Goal: Information Seeking & Learning: Learn about a topic

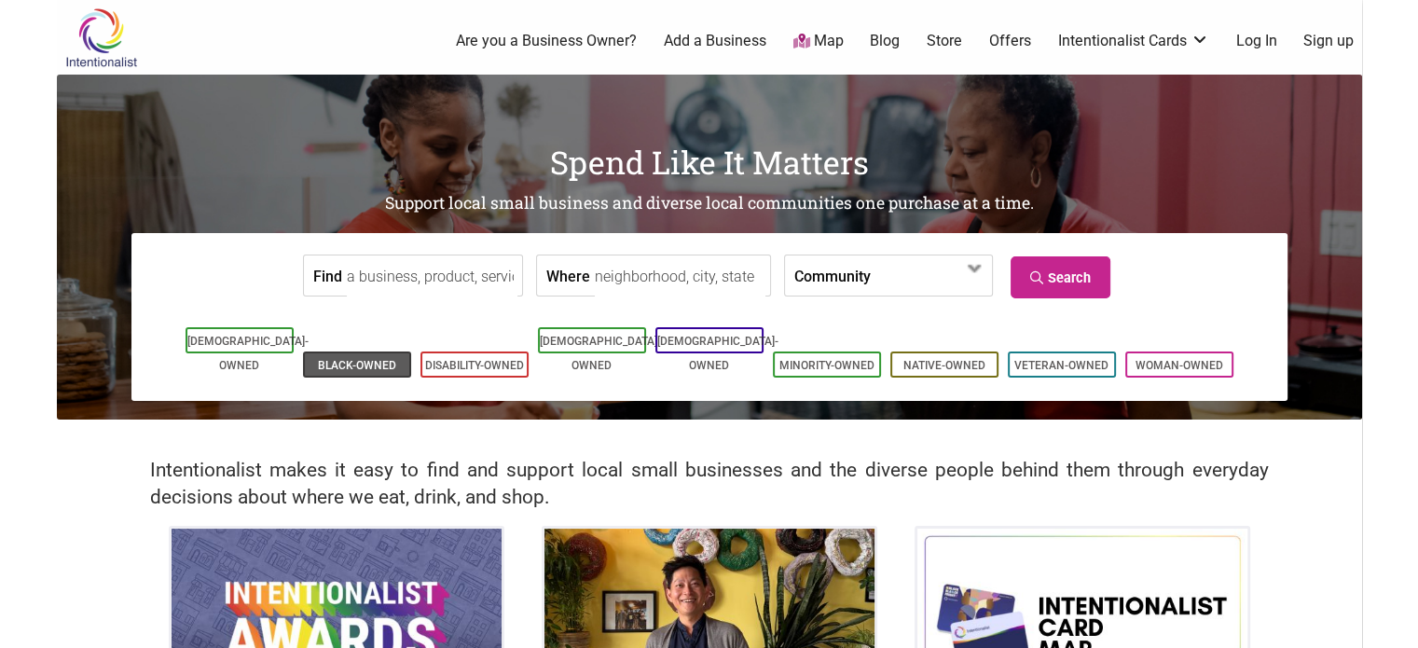
click at [350, 359] on link "Black-Owned" at bounding box center [357, 365] width 78 height 13
click at [625, 266] on input "Where" at bounding box center [680, 276] width 171 height 42
type input "[GEOGRAPHIC_DATA], [GEOGRAPHIC_DATA], [GEOGRAPHIC_DATA]"
click at [399, 271] on input "Find" at bounding box center [432, 276] width 171 height 42
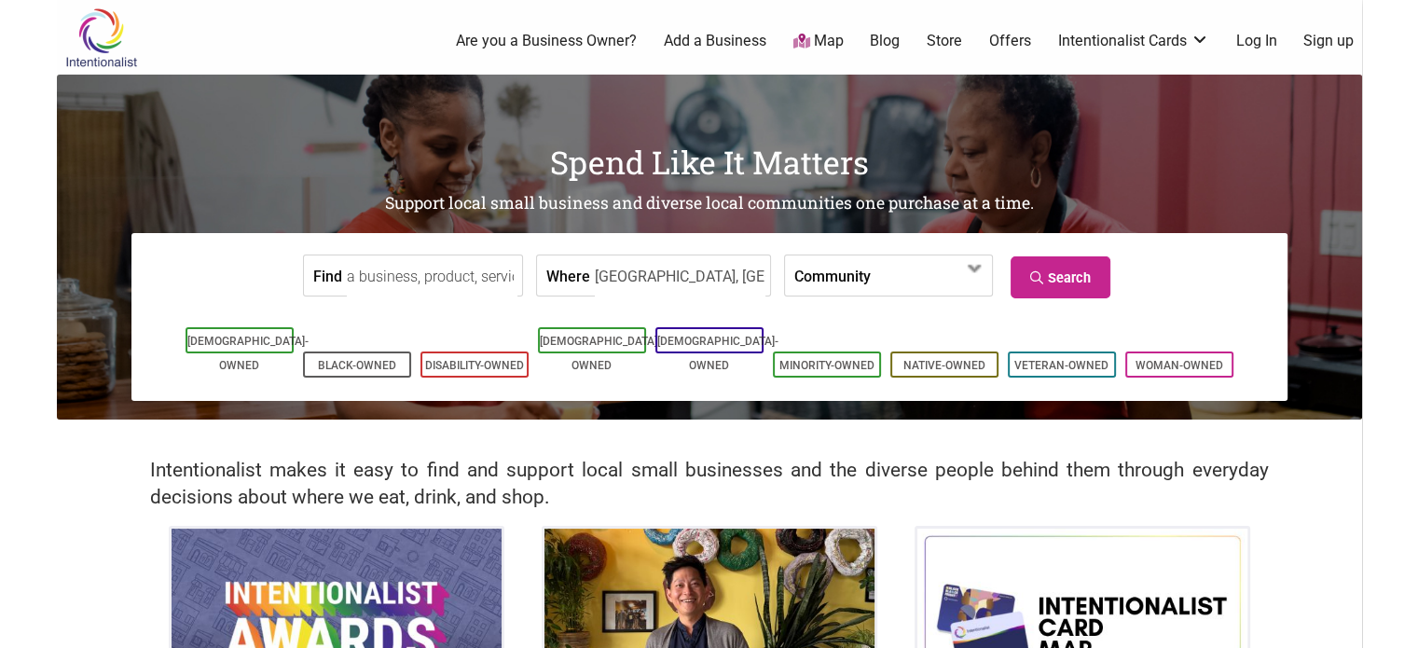
click at [369, 309] on div "[DEMOGRAPHIC_DATA]-Owned Black-Owned Disability-Owned [DEMOGRAPHIC_DATA]-Owned …" at bounding box center [709, 352] width 1128 height 97
click at [969, 267] on span at bounding box center [975, 269] width 30 height 30
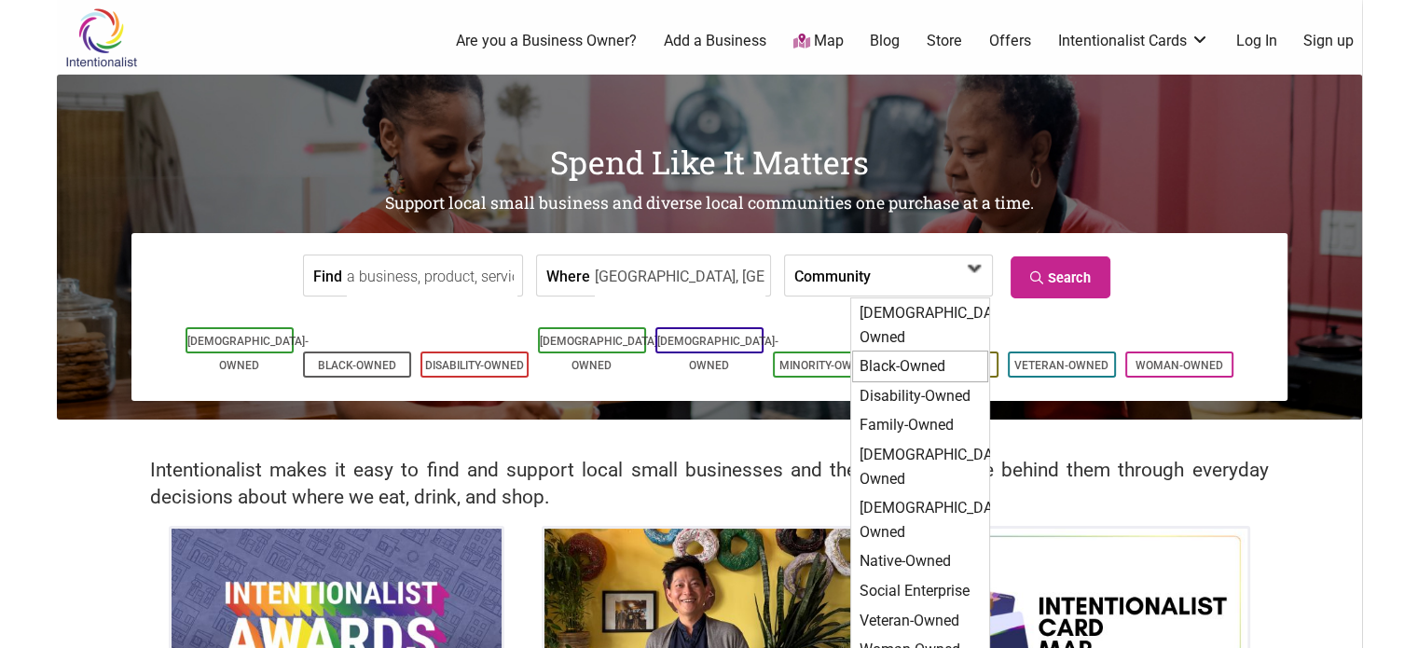
click at [911, 350] on div "Black-Owned" at bounding box center [920, 366] width 136 height 32
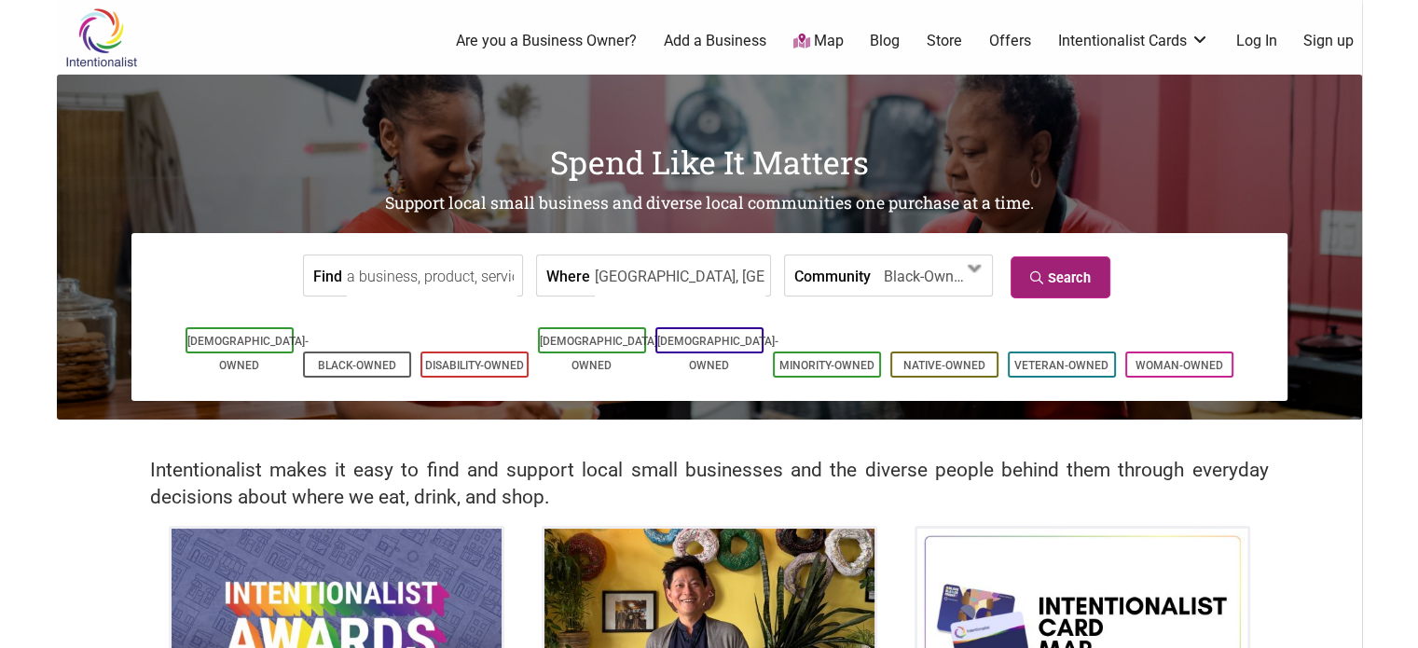
click at [1072, 262] on link "Search" at bounding box center [1060, 277] width 100 height 42
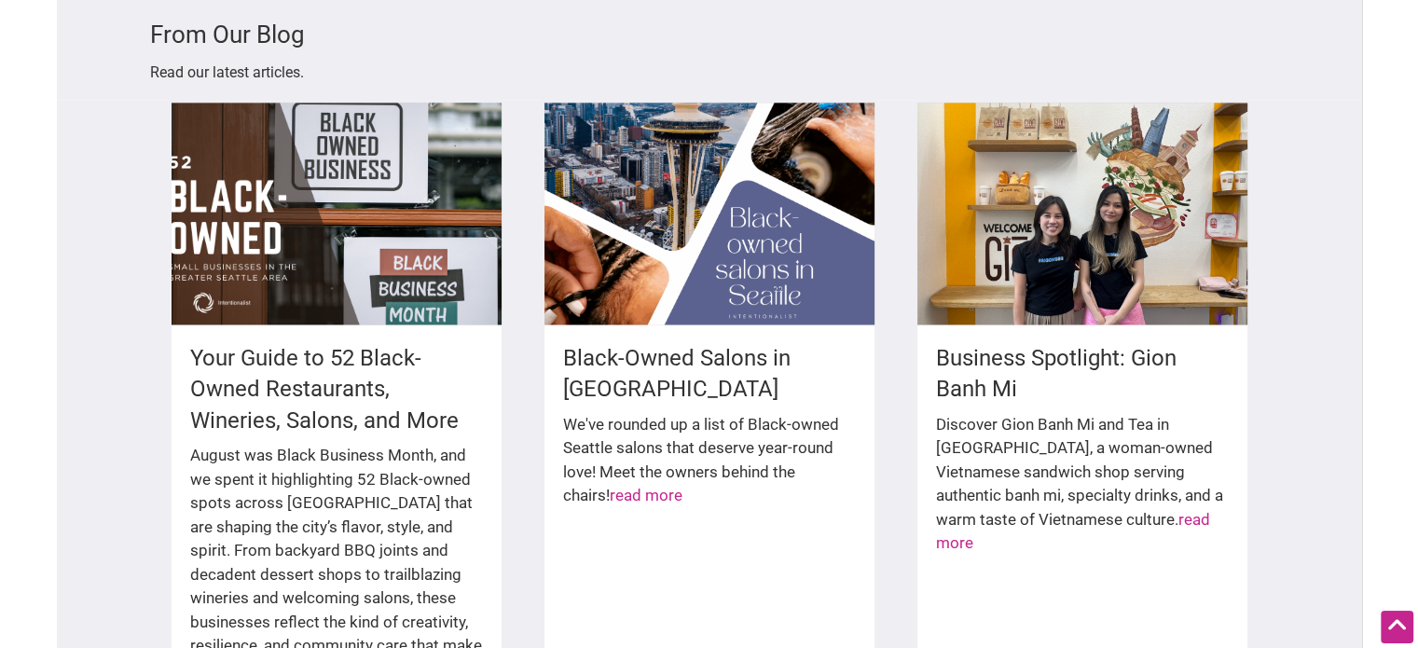
scroll to position [2703, 0]
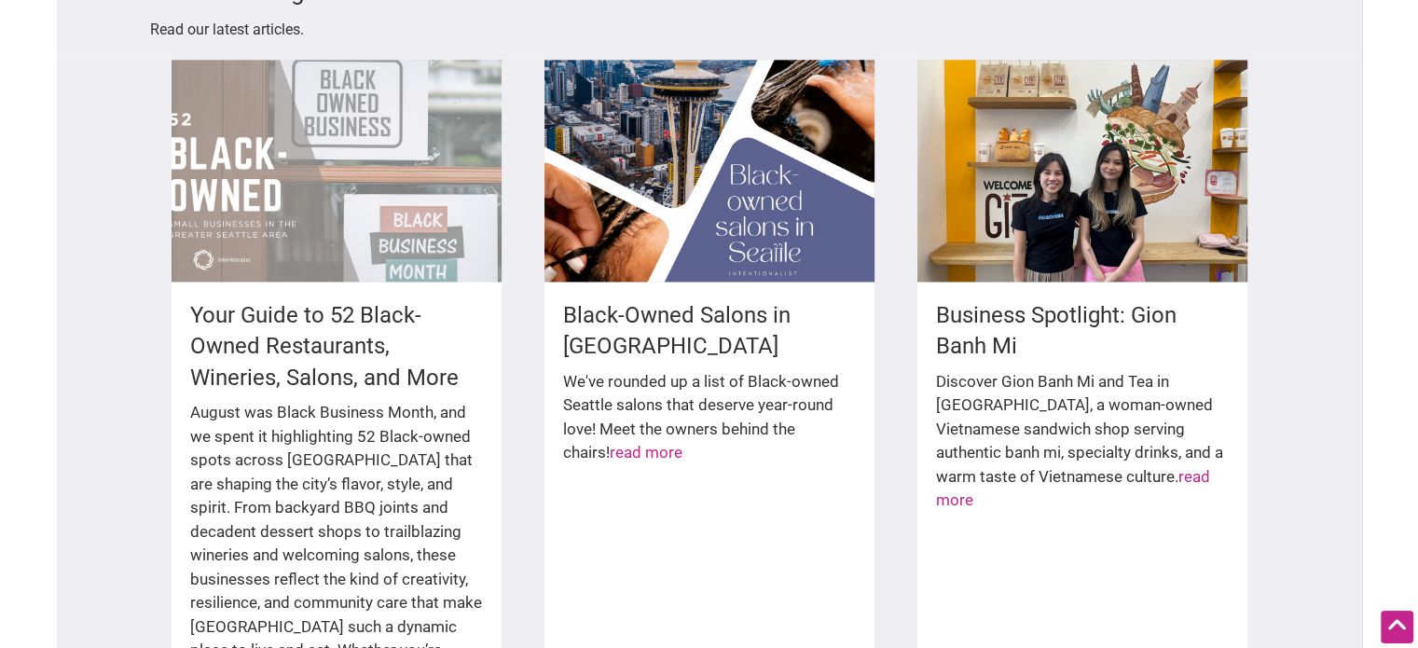
click at [344, 203] on div at bounding box center [336, 171] width 330 height 222
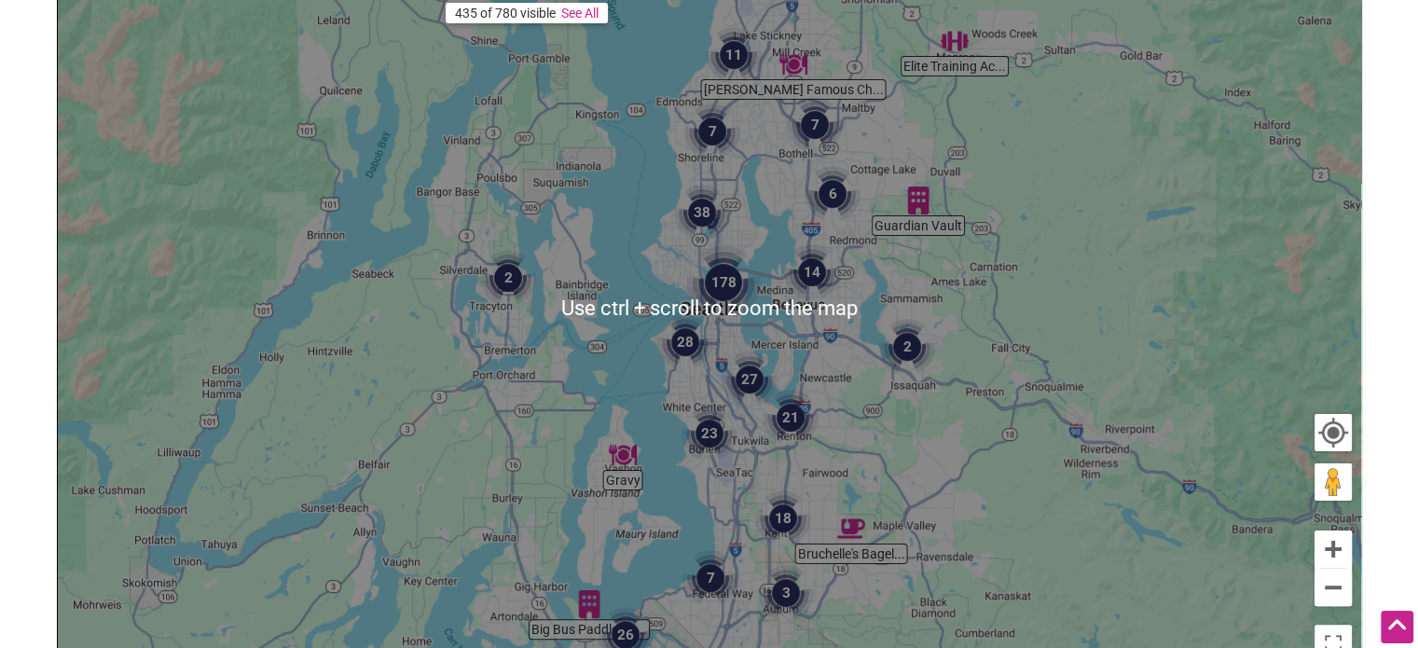
scroll to position [214, 0]
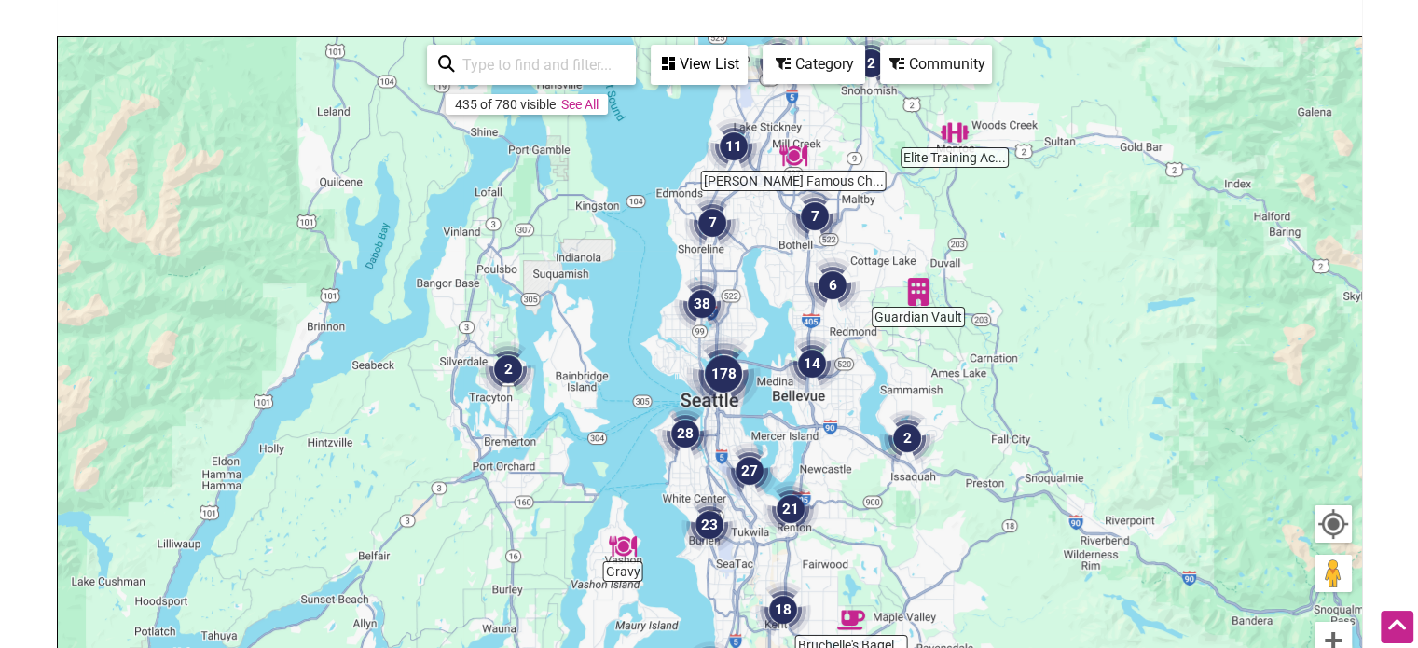
click at [724, 381] on img "178" at bounding box center [723, 373] width 89 height 89
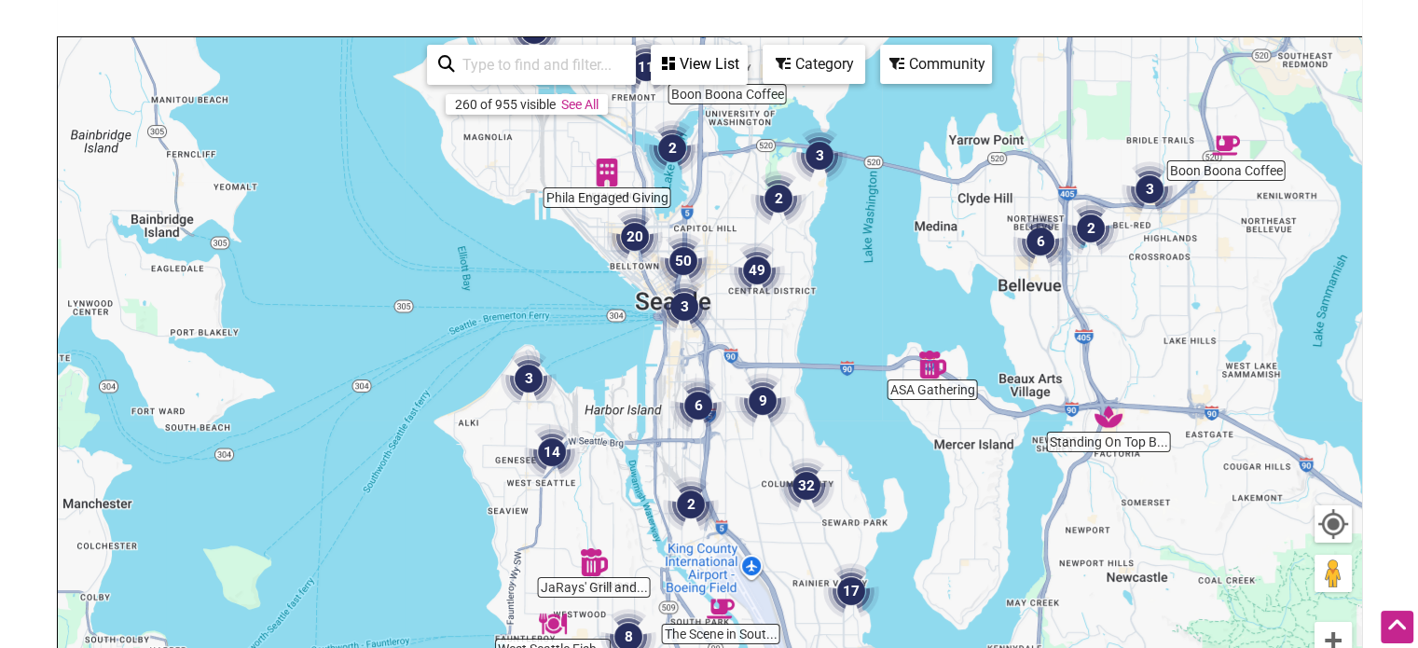
click at [688, 305] on img "3" at bounding box center [684, 306] width 71 height 71
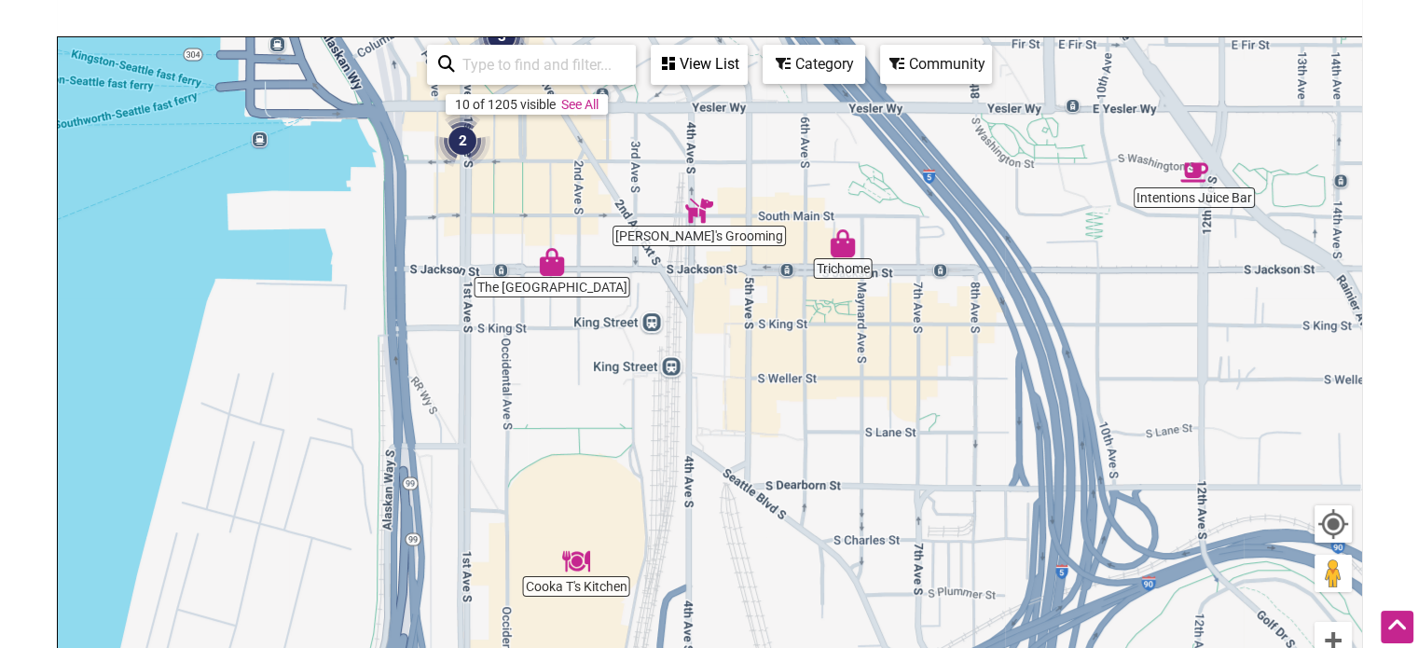
click at [571, 568] on img "Cooka T's Kitchen" at bounding box center [576, 561] width 43 height 43
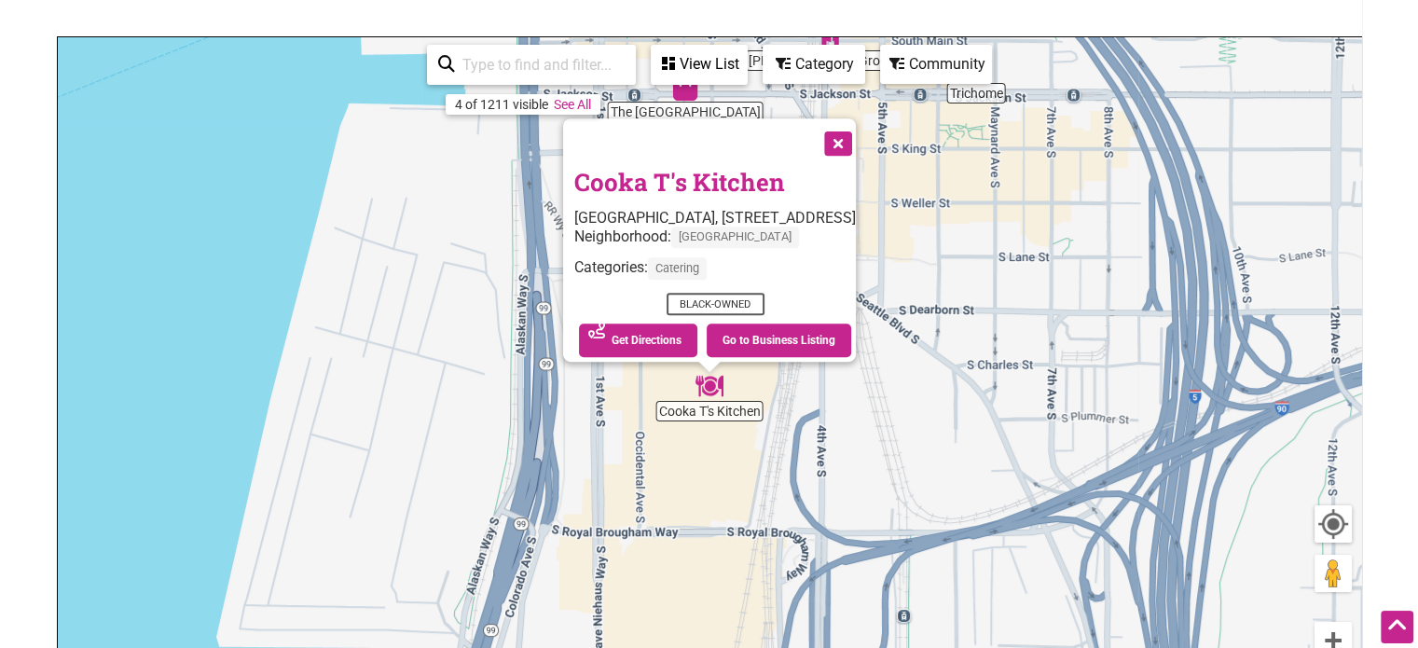
click at [859, 130] on button "Close" at bounding box center [836, 141] width 47 height 47
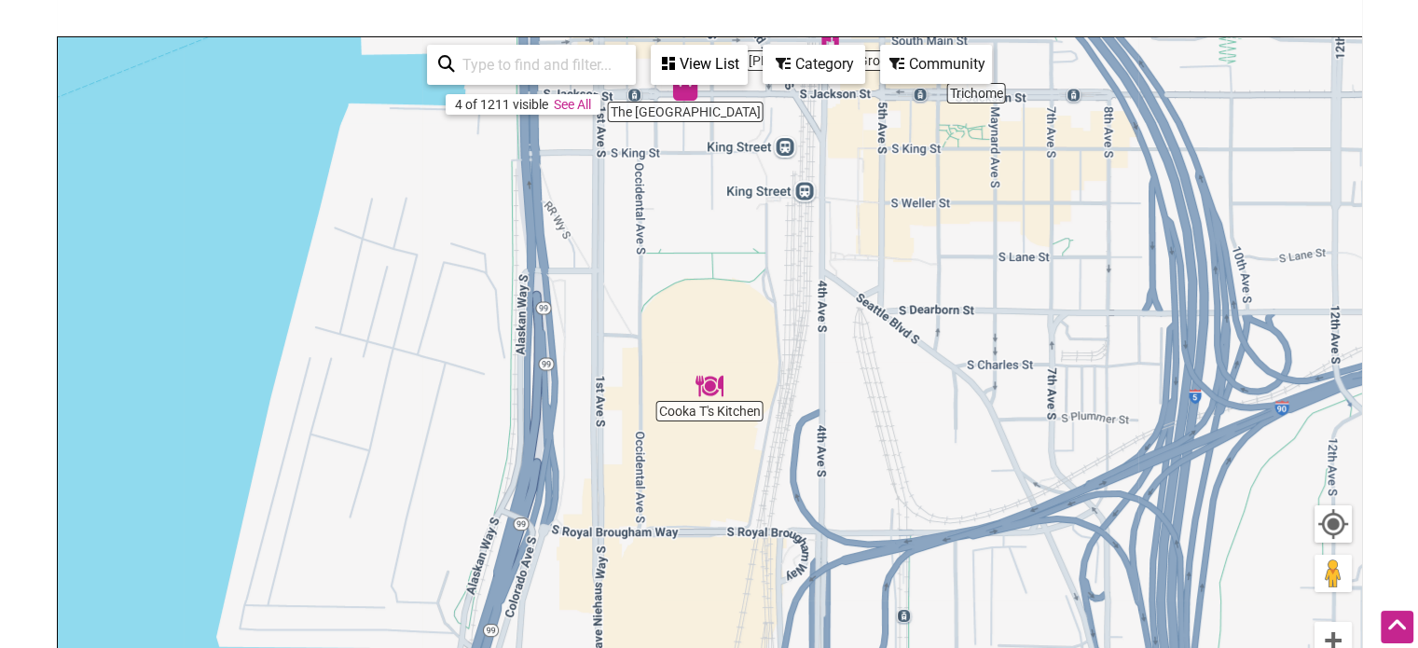
click at [519, 66] on input "search" at bounding box center [540, 65] width 170 height 36
type input "e"
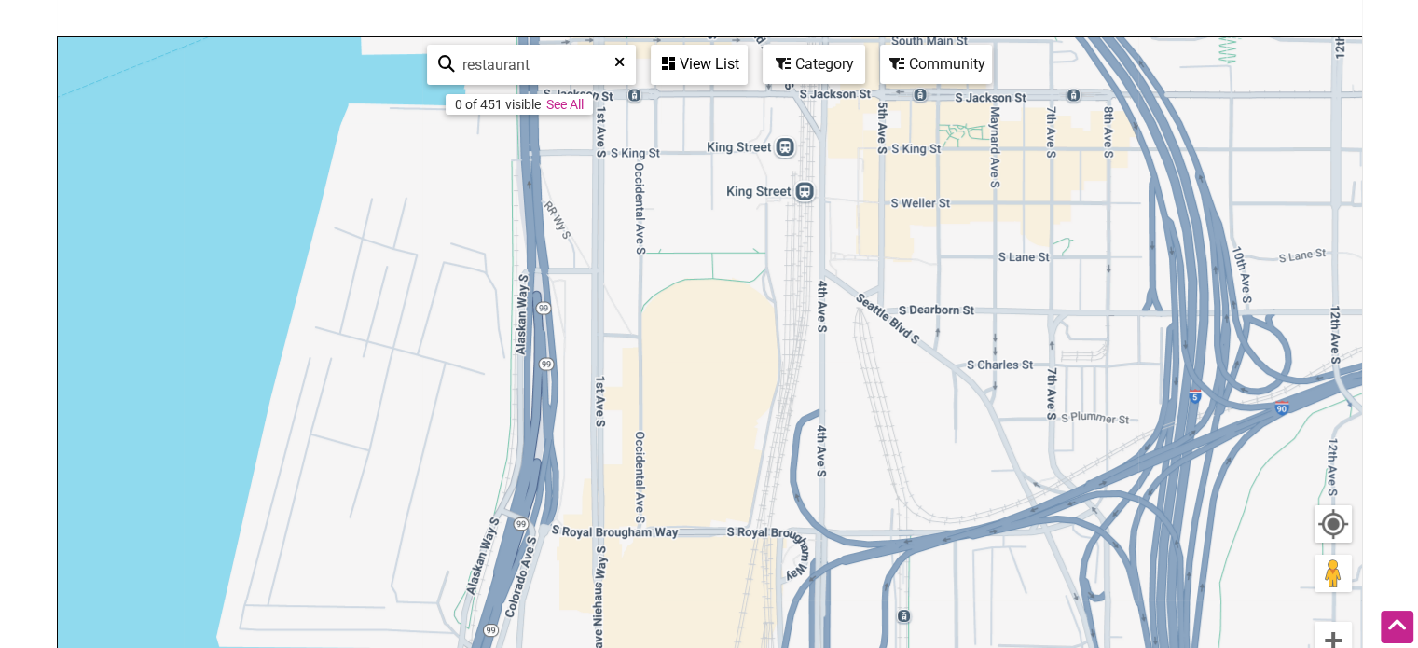
type input "restaurant"
click at [746, 74] on div "Category" at bounding box center [698, 64] width 93 height 35
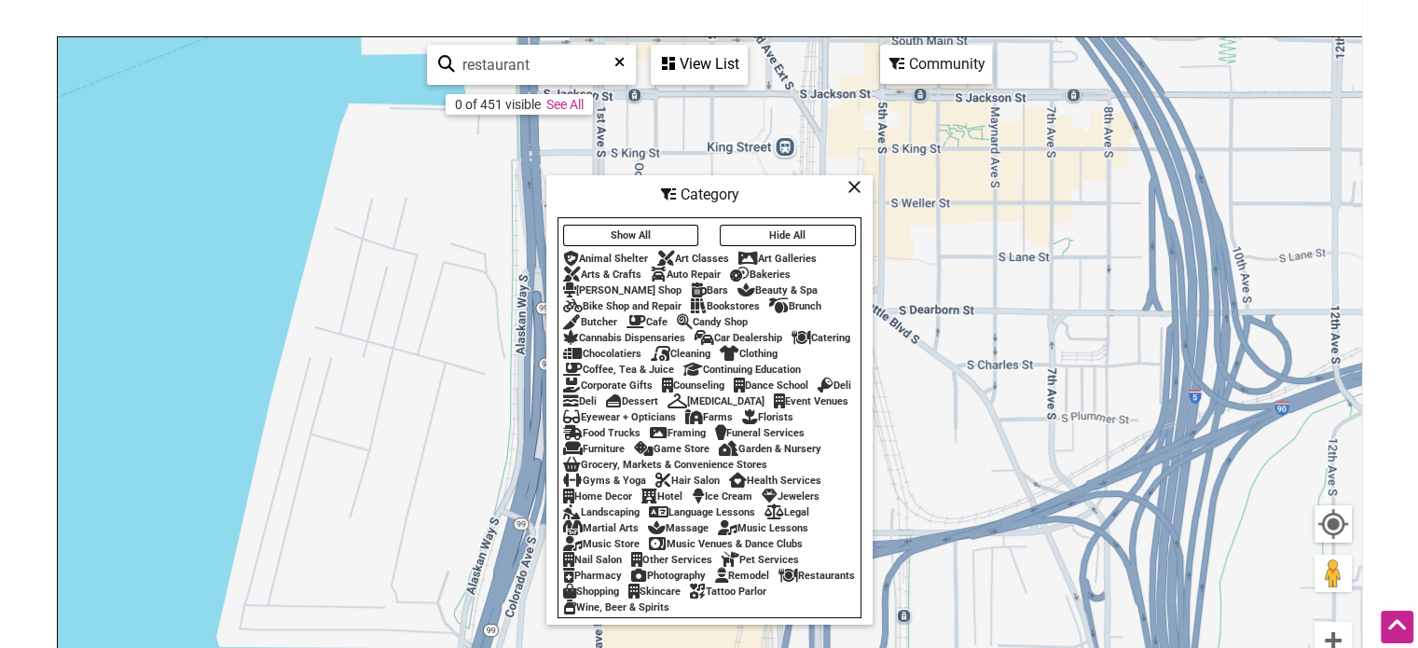
click at [650, 316] on div "Cafe" at bounding box center [646, 322] width 41 height 12
click at [652, 316] on div "Cafe" at bounding box center [646, 322] width 41 height 12
click at [962, 139] on div "To navigate, press the arrow keys." at bounding box center [709, 399] width 1303 height 725
click at [859, 186] on icon at bounding box center [854, 186] width 14 height 1
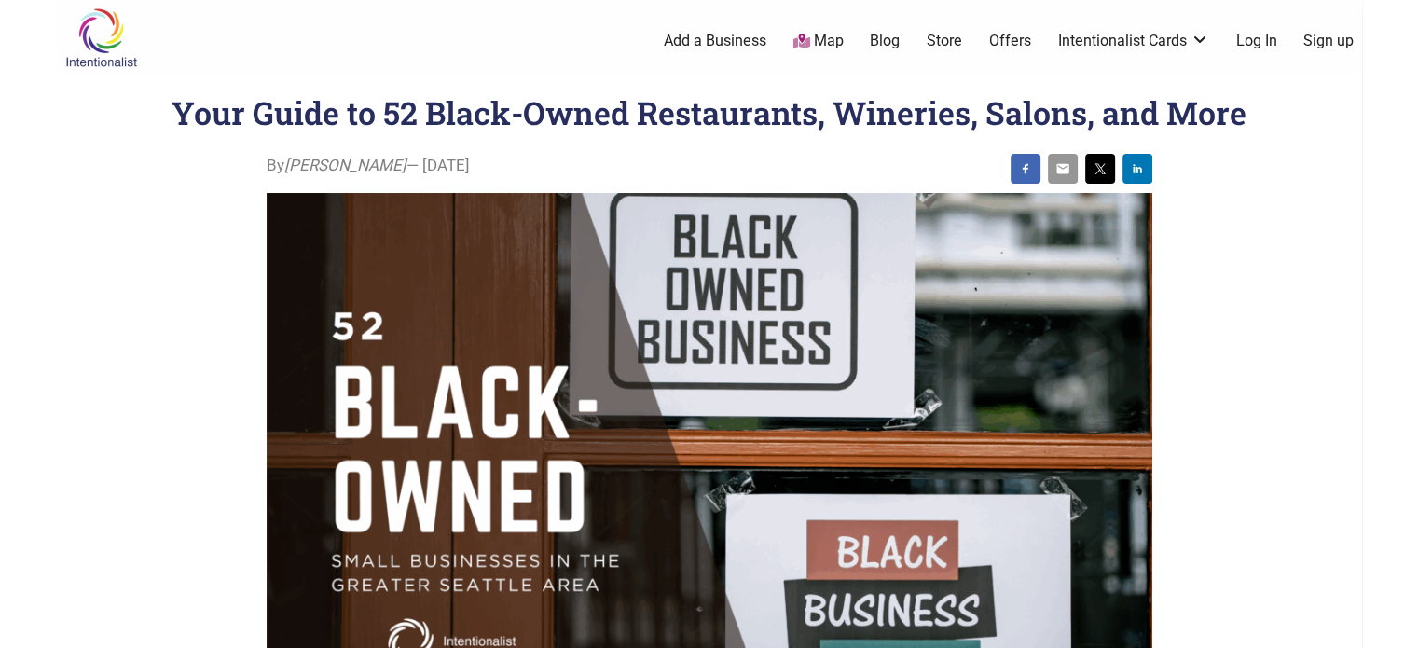
click at [1063, 163] on img at bounding box center [1062, 168] width 15 height 15
click at [1015, 165] on div at bounding box center [1025, 169] width 30 height 30
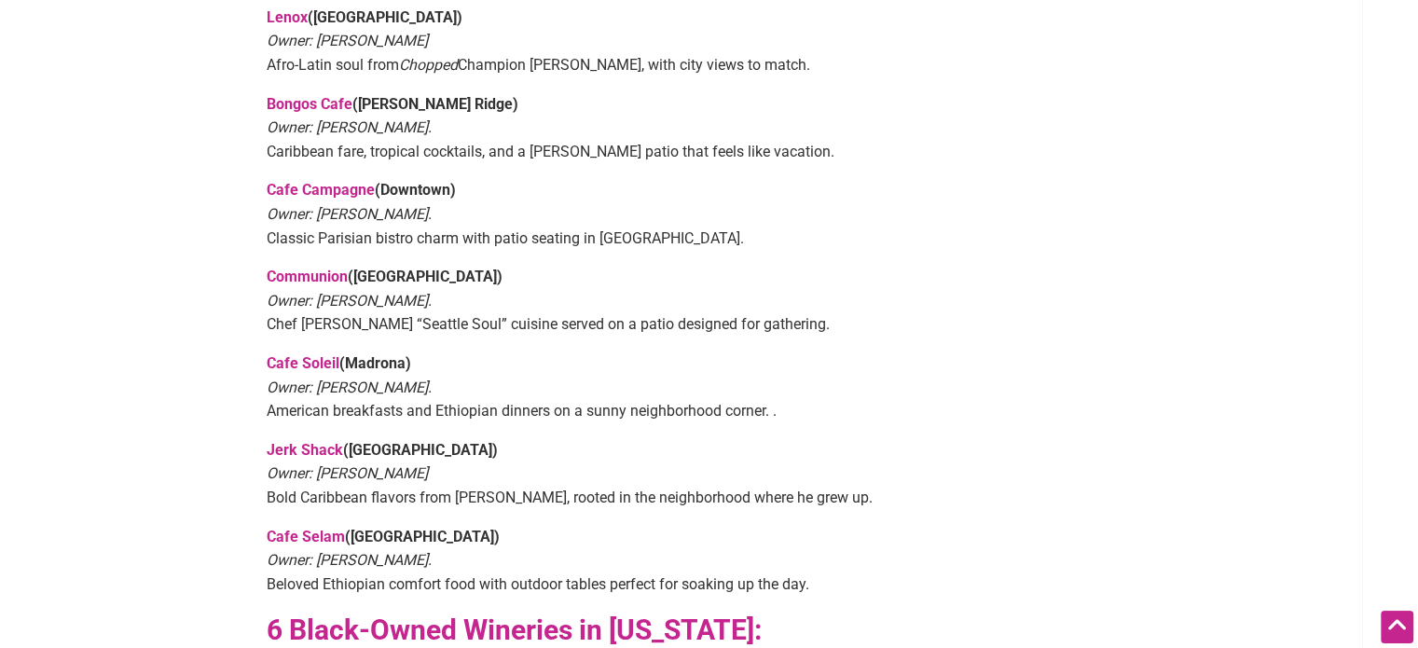
scroll to position [1212, 0]
